Goal: Transaction & Acquisition: Purchase product/service

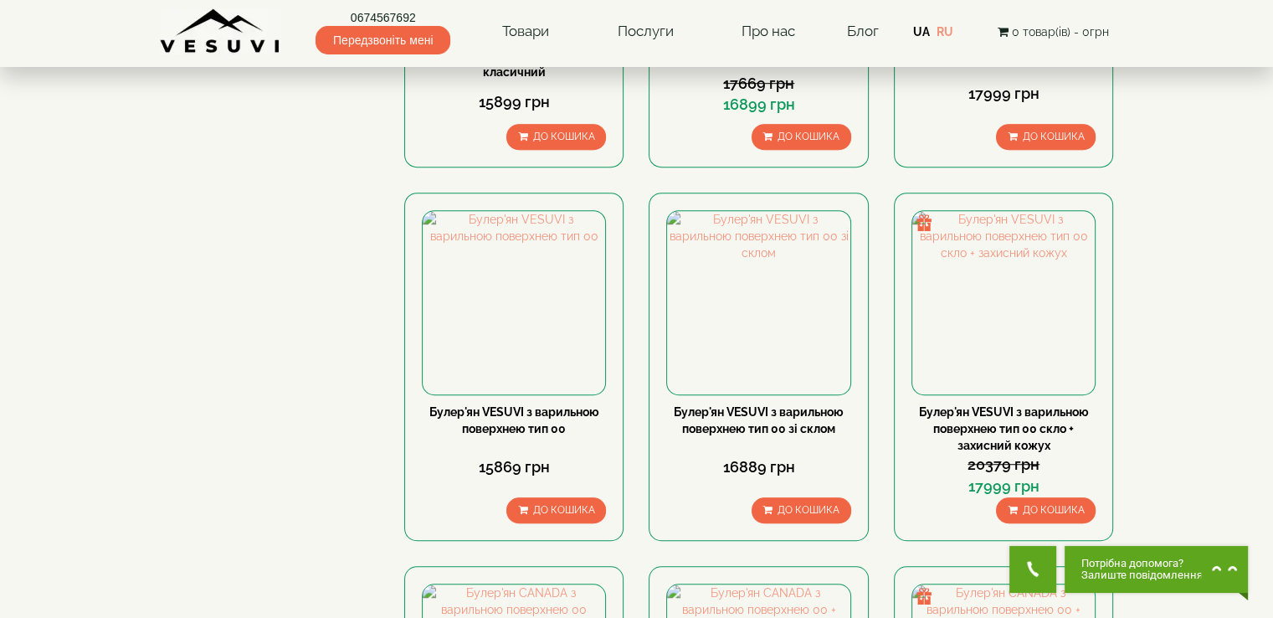
scroll to position [1255, 0]
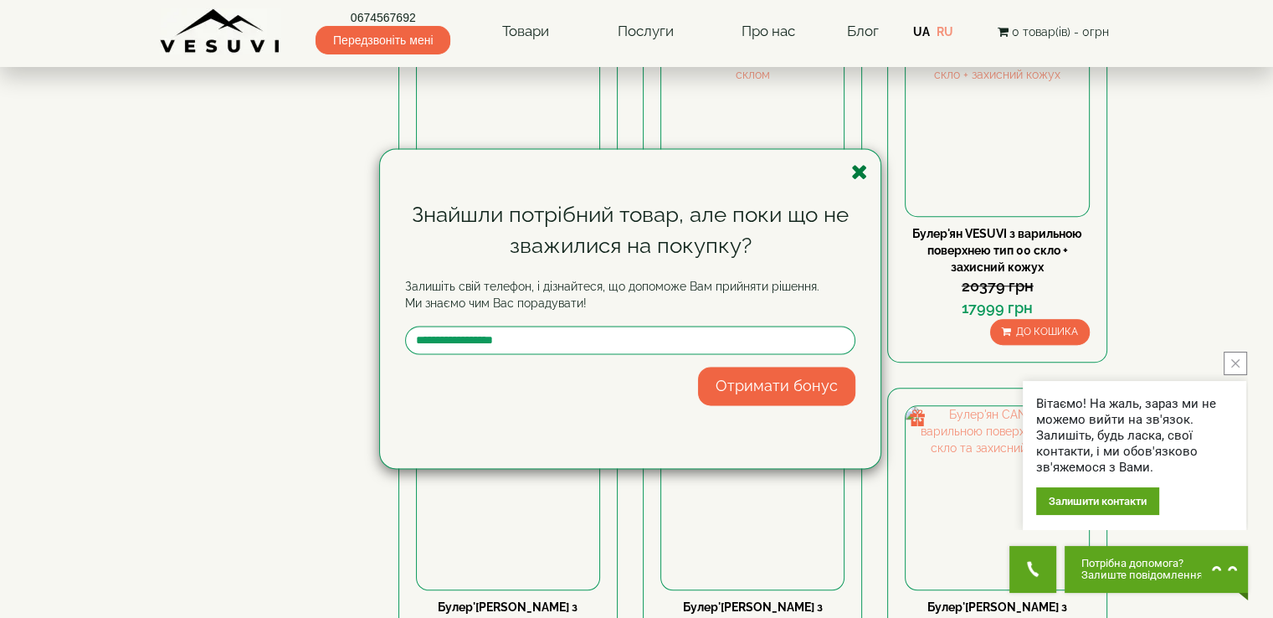
click at [861, 171] on icon "button" at bounding box center [859, 171] width 17 height 21
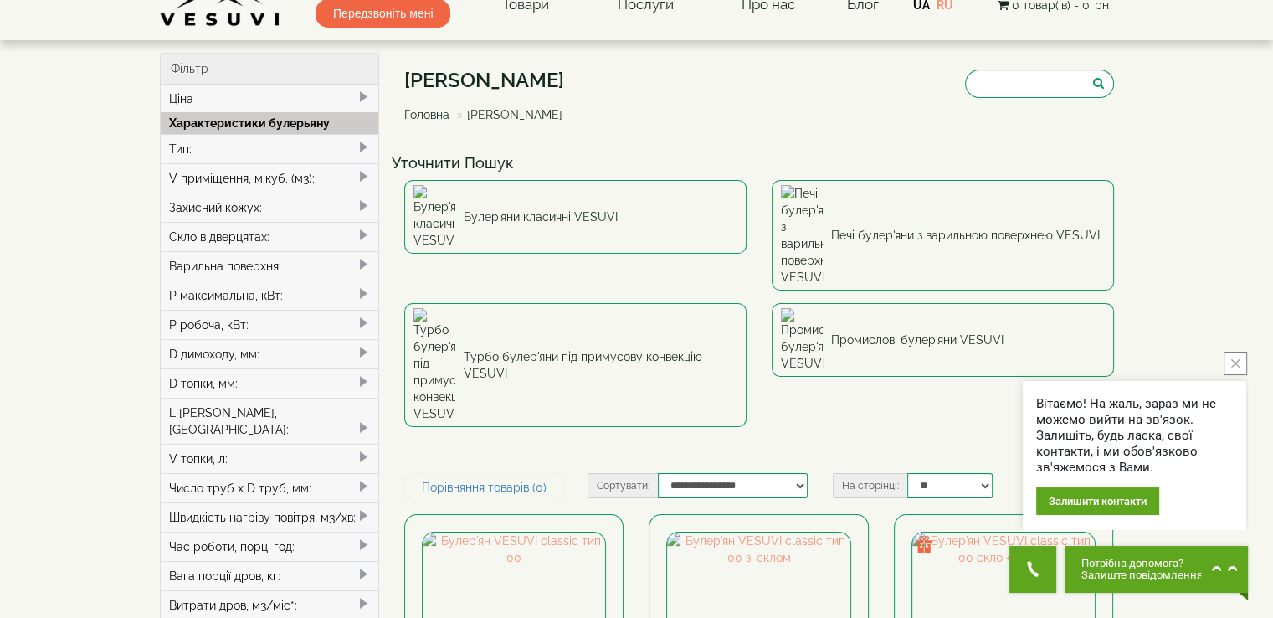
scroll to position [0, 0]
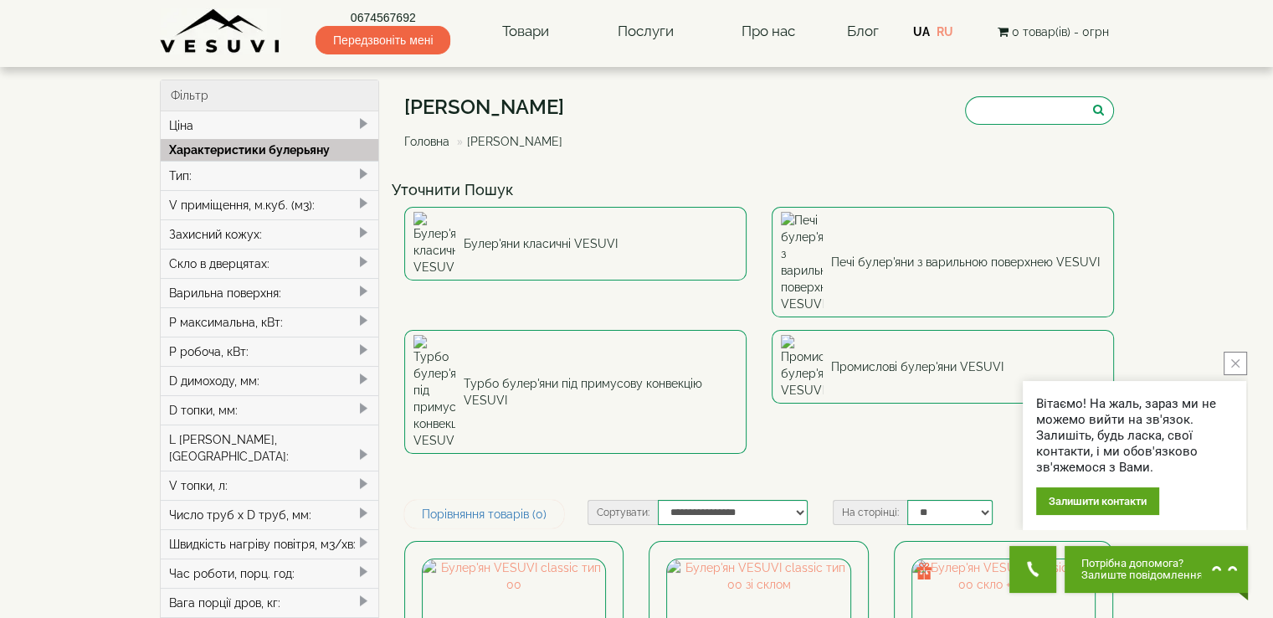
drag, startPoint x: 592, startPoint y: 102, endPoint x: 407, endPoint y: 112, distance: 186.0
click at [407, 112] on div "Булер'яни VESUVI Головна Булер'яни VESUVI" at bounding box center [759, 126] width 710 height 94
click at [445, 101] on h1 "[PERSON_NAME]" at bounding box center [489, 107] width 171 height 22
drag, startPoint x: 509, startPoint y: 105, endPoint x: 586, endPoint y: 90, distance: 78.3
click at [586, 90] on div "Булер'яни VESUVI Головна Булер'яни VESUVI" at bounding box center [759, 126] width 710 height 94
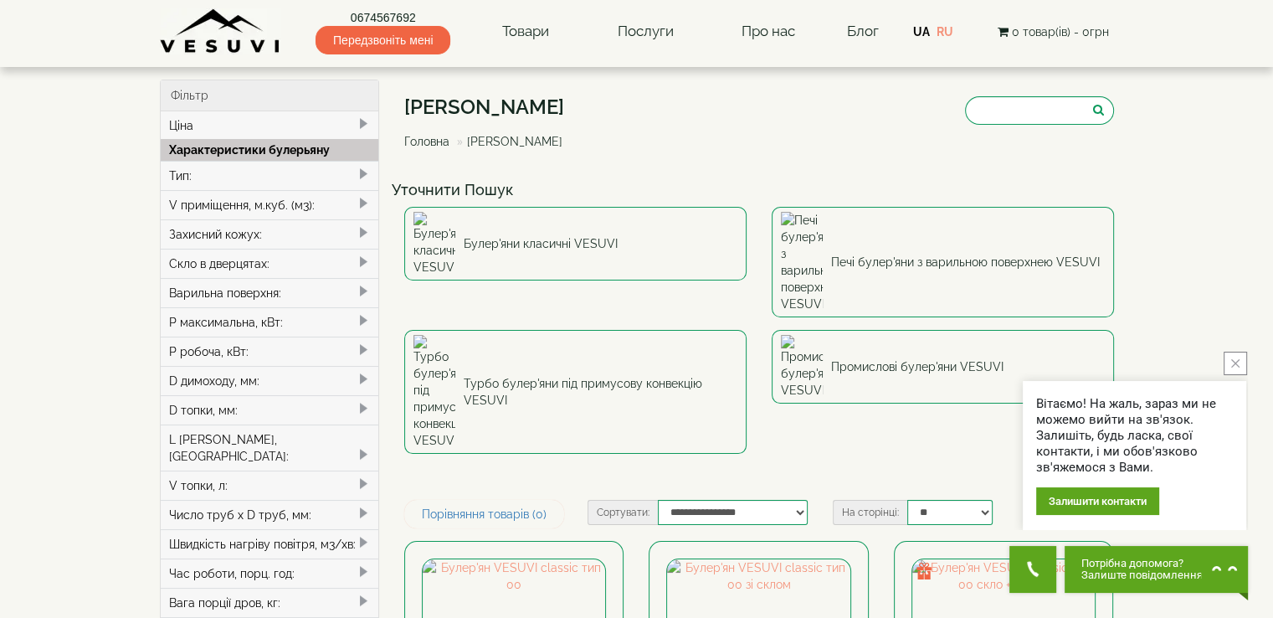
click at [592, 93] on div "Булер'яни VESUVI Головна Булер'яни VESUVI" at bounding box center [759, 126] width 710 height 94
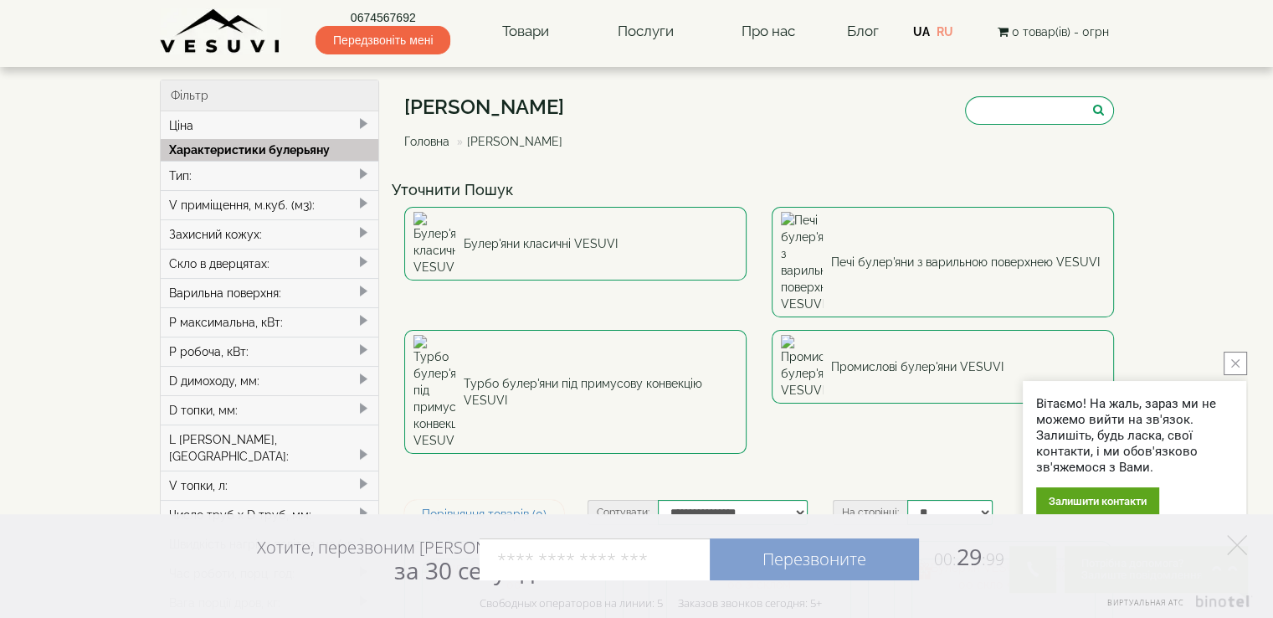
click at [1245, 359] on button "close button" at bounding box center [1234, 362] width 23 height 23
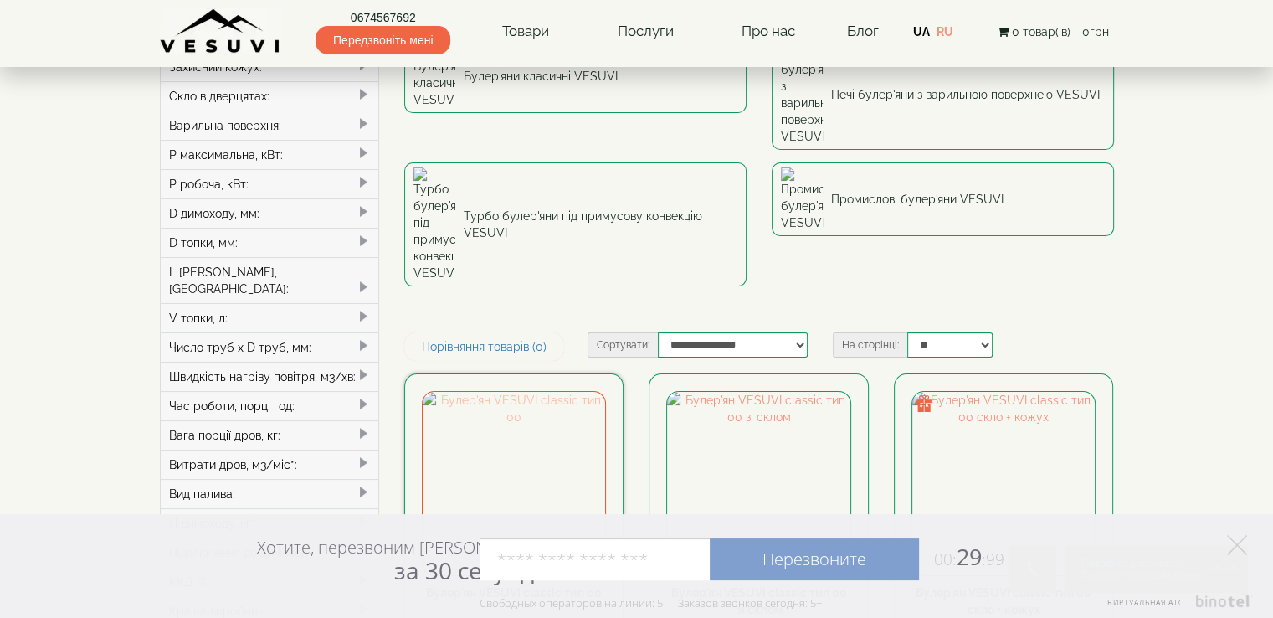
scroll to position [251, 0]
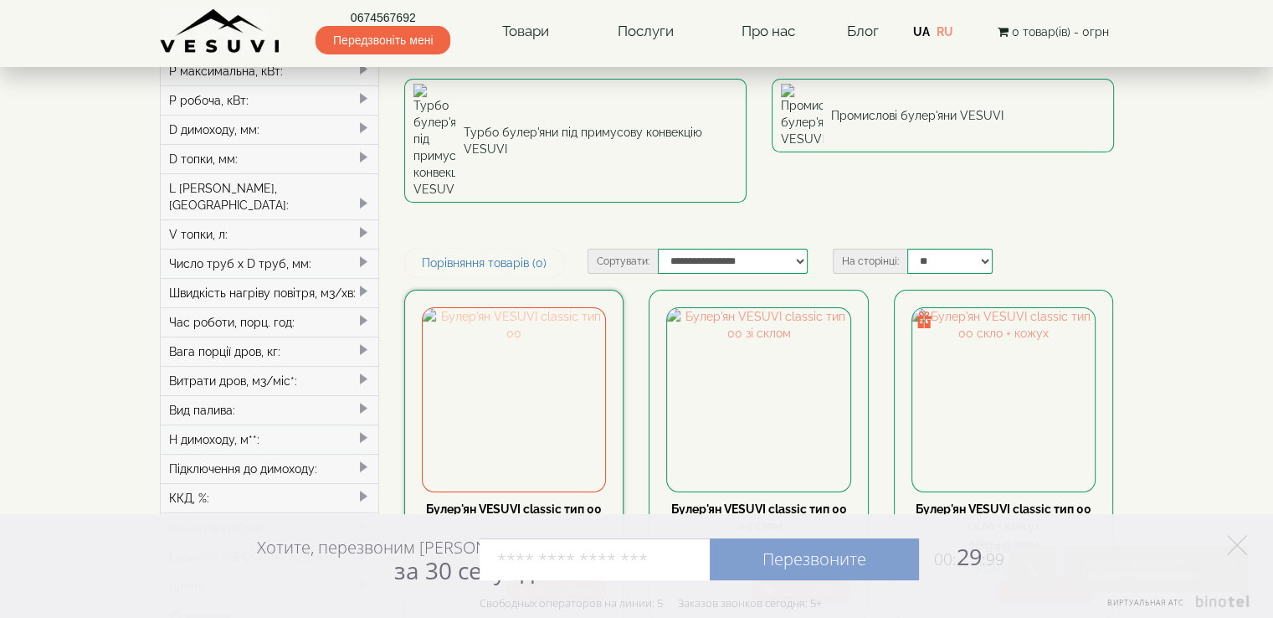
click at [528, 308] on img at bounding box center [514, 399] width 182 height 182
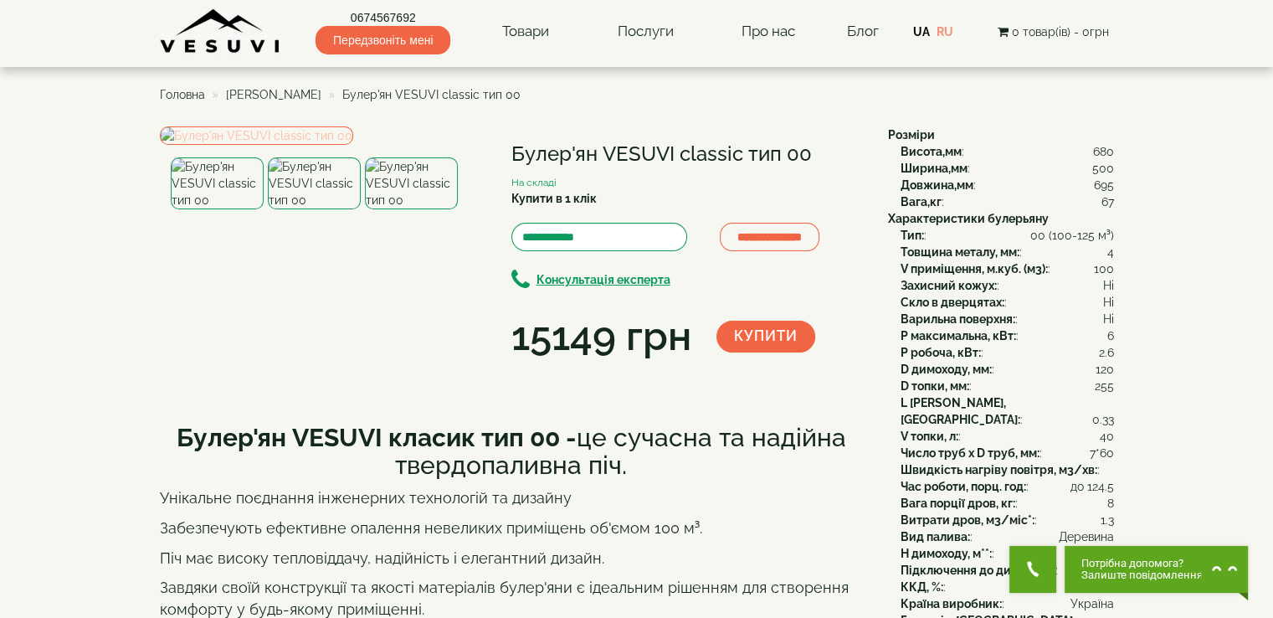
click at [350, 145] on img at bounding box center [256, 135] width 193 height 18
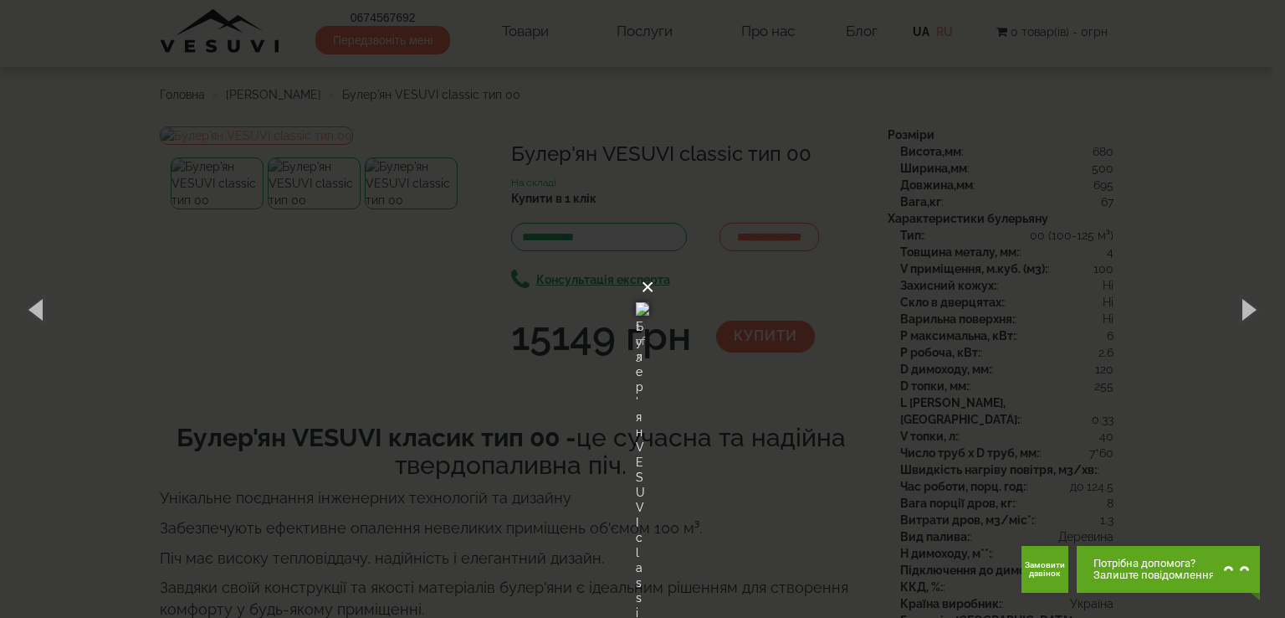
click at [654, 269] on button "×" at bounding box center [647, 287] width 13 height 37
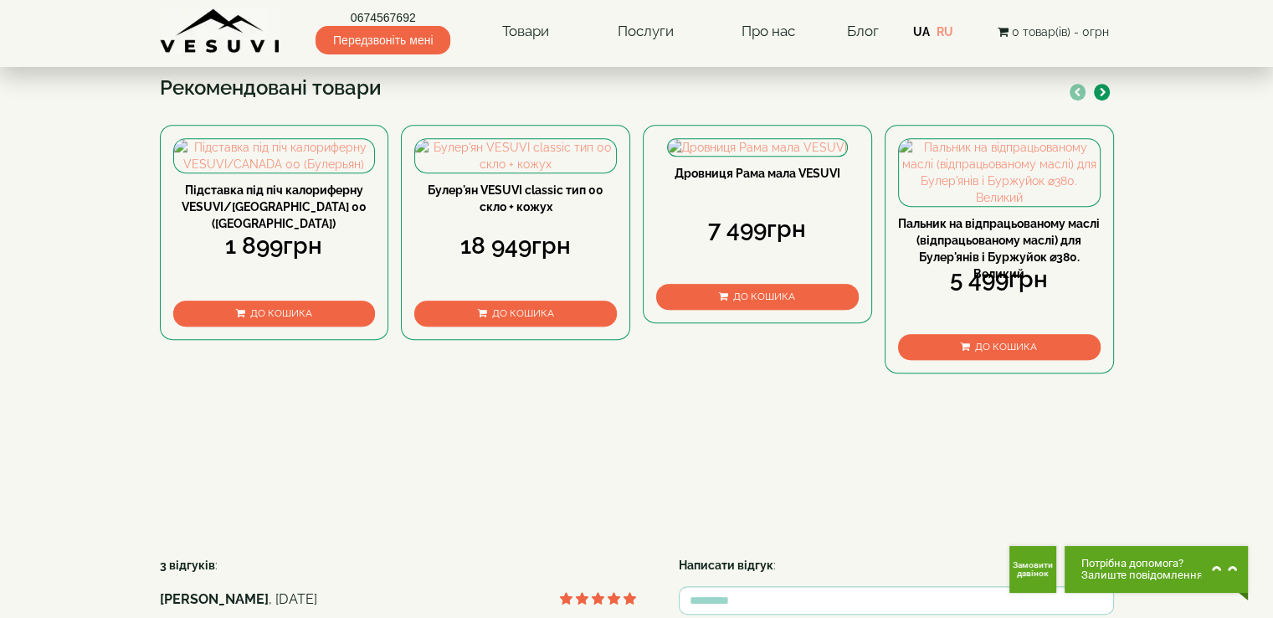
scroll to position [837, 0]
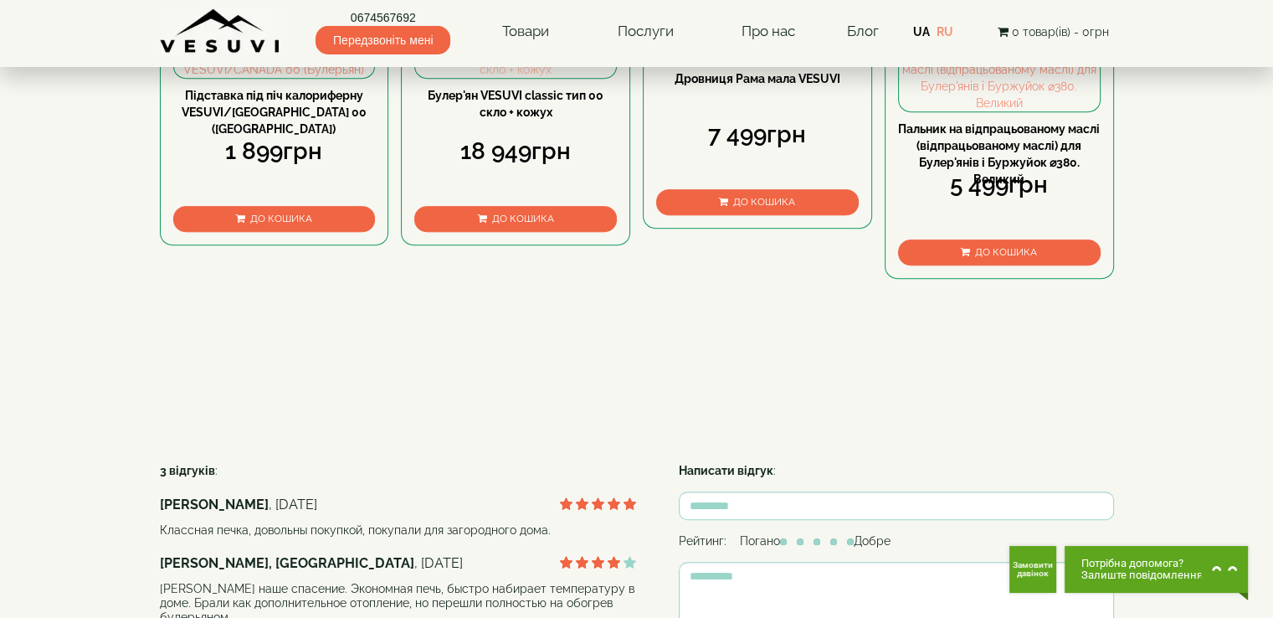
click at [520, 78] on img at bounding box center [515, 60] width 201 height 33
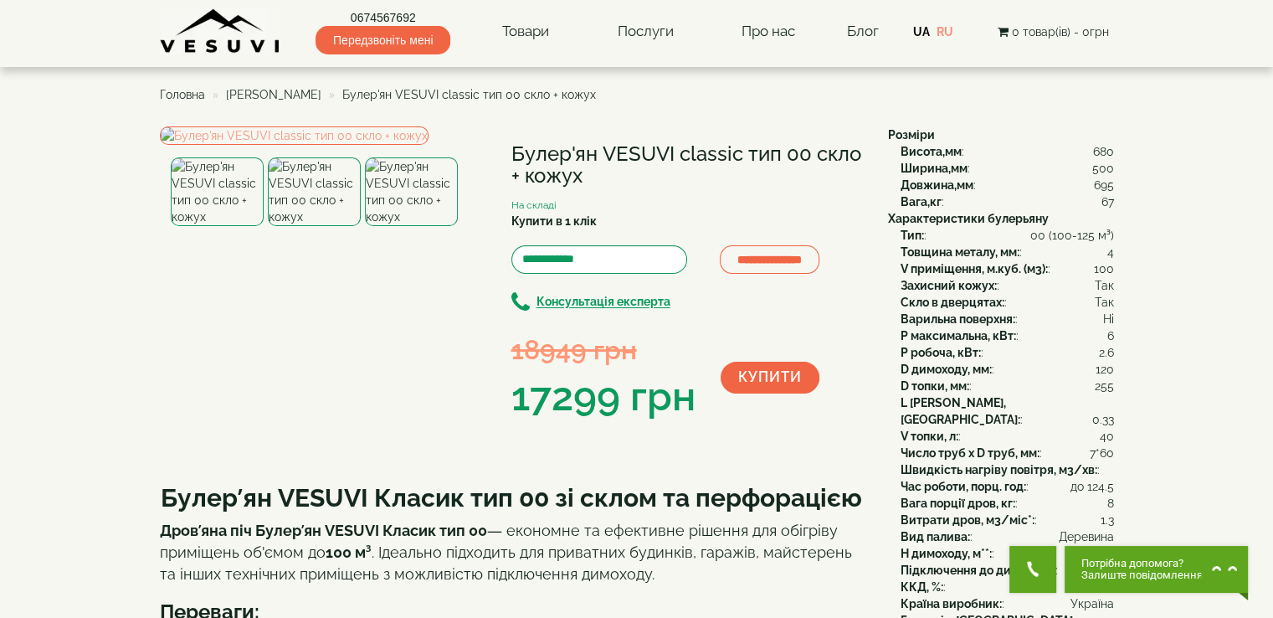
click at [201, 226] on img at bounding box center [217, 191] width 93 height 69
click at [390, 226] on img at bounding box center [411, 191] width 93 height 69
click at [340, 226] on img at bounding box center [314, 191] width 93 height 69
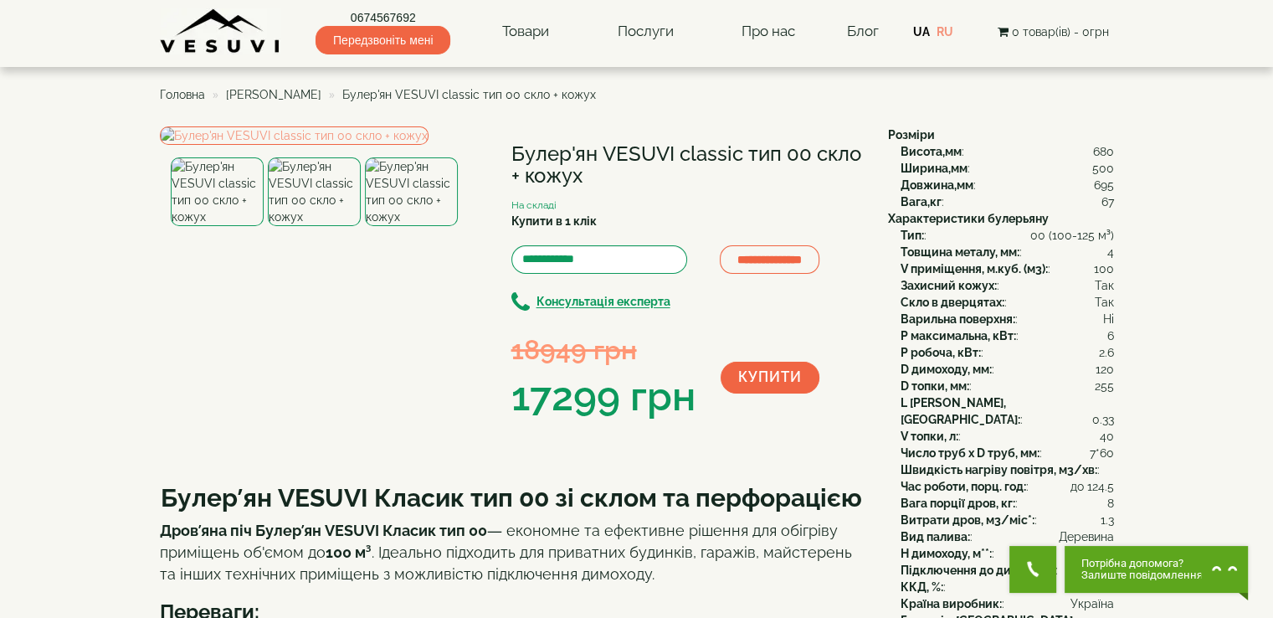
click at [234, 226] on img at bounding box center [217, 191] width 93 height 69
drag, startPoint x: 592, startPoint y: 178, endPoint x: 500, endPoint y: 161, distance: 93.6
click at [500, 161] on div "**********" at bounding box center [517, 275] width 715 height 299
click at [507, 168] on div "**********" at bounding box center [517, 275] width 715 height 299
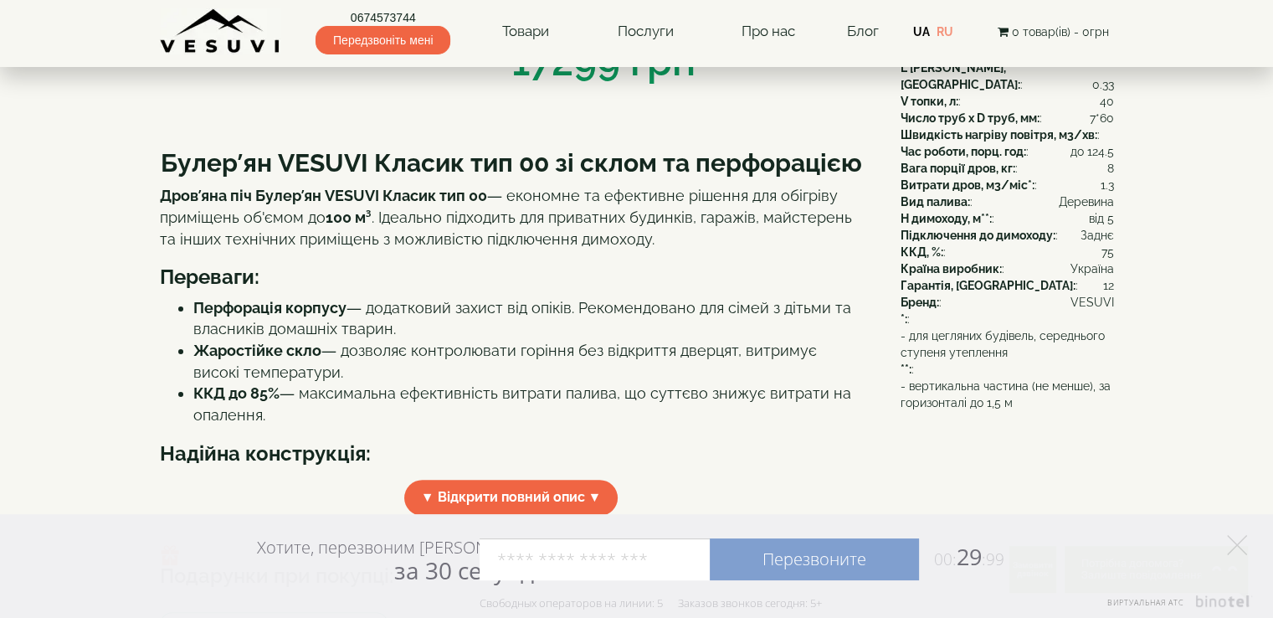
scroll to position [502, 0]
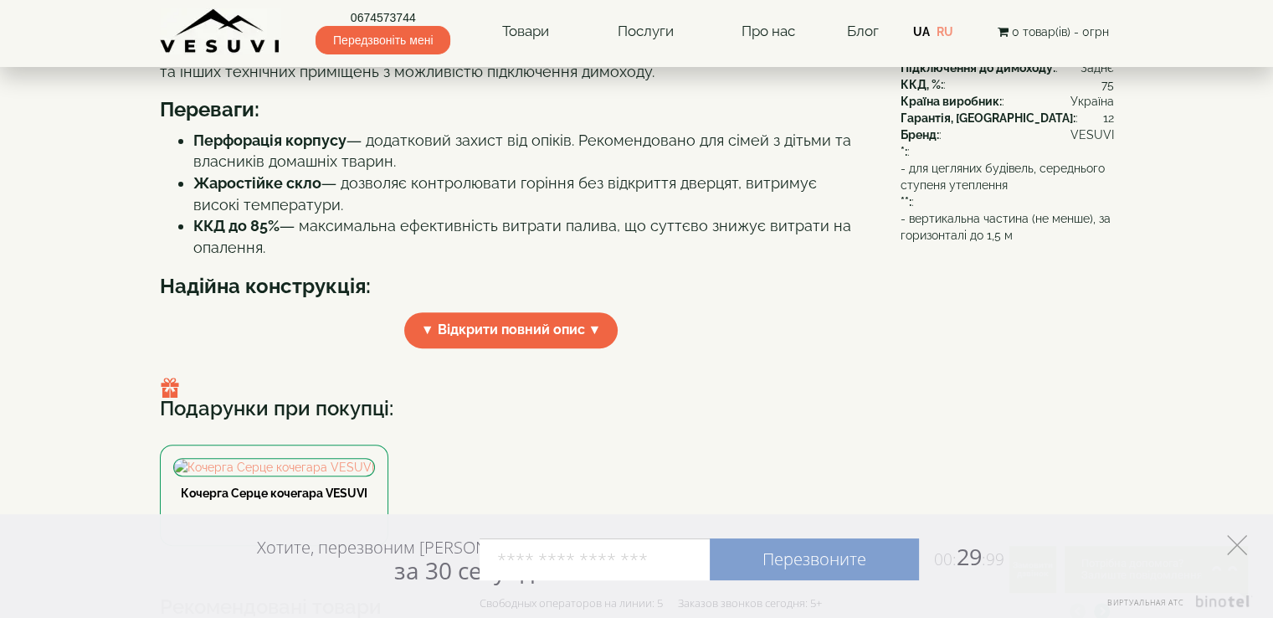
click at [1242, 541] on icon at bounding box center [1237, 545] width 20 height 20
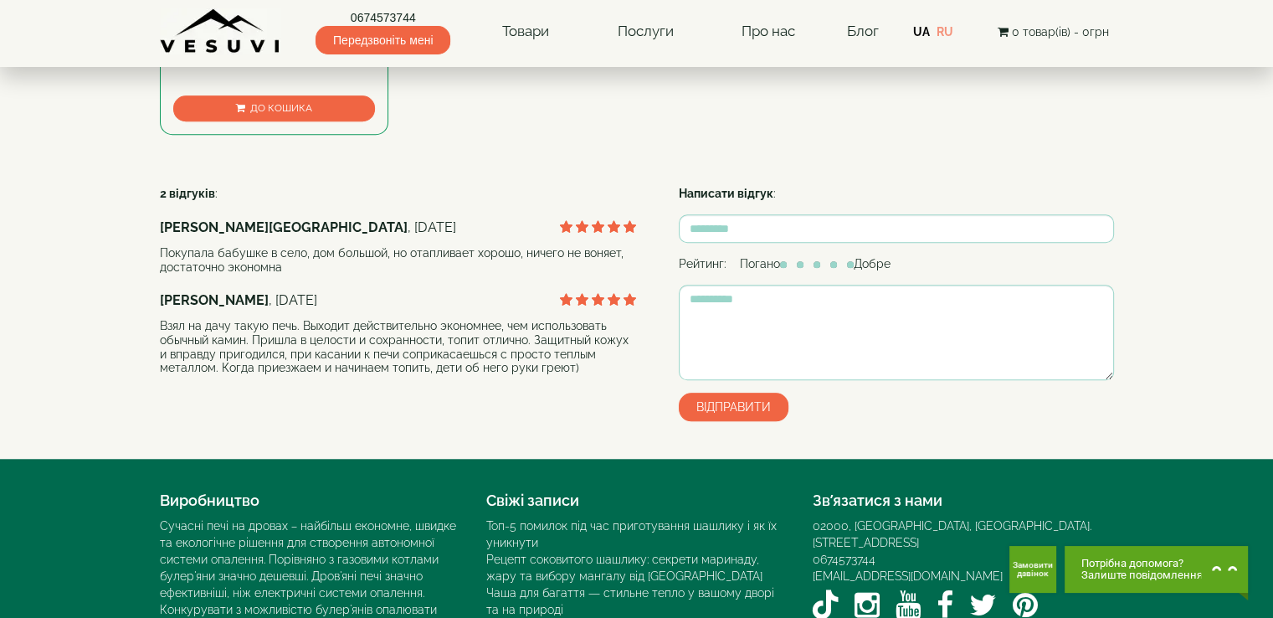
scroll to position [1255, 0]
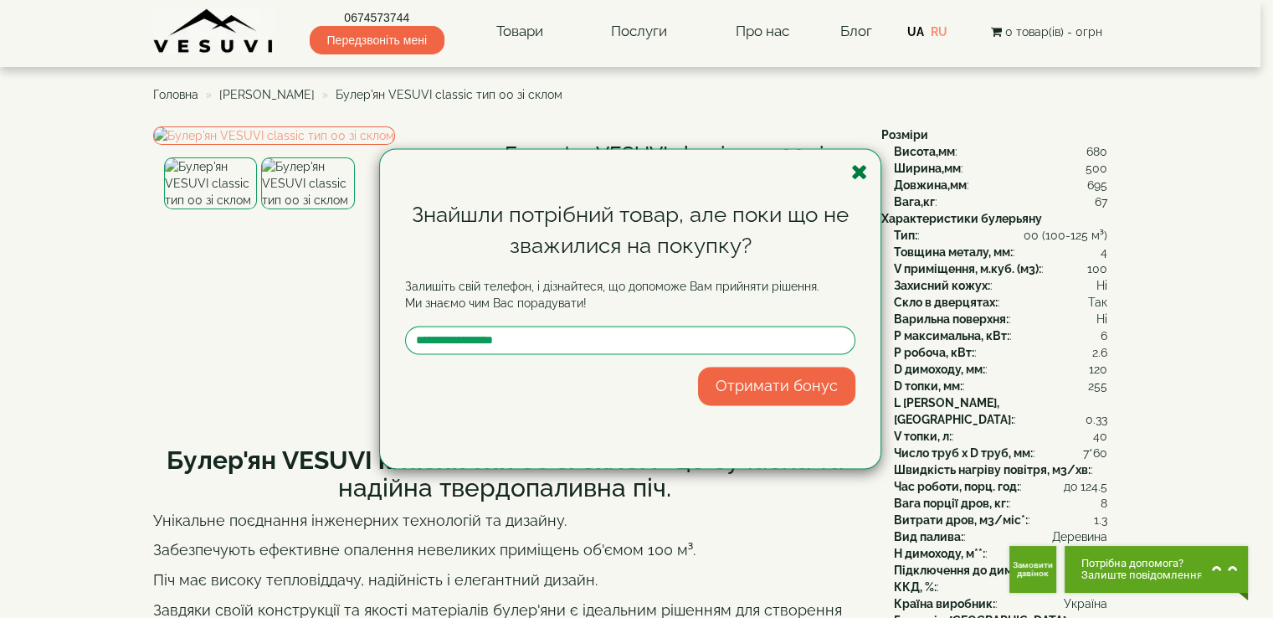
click at [856, 172] on icon "button" at bounding box center [859, 171] width 17 height 21
